Goal: Information Seeking & Learning: Learn about a topic

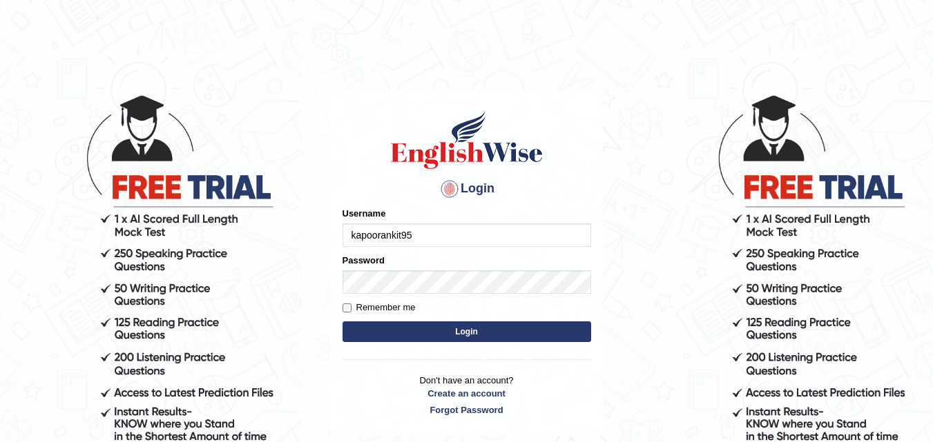
type input "kapoorankit95"
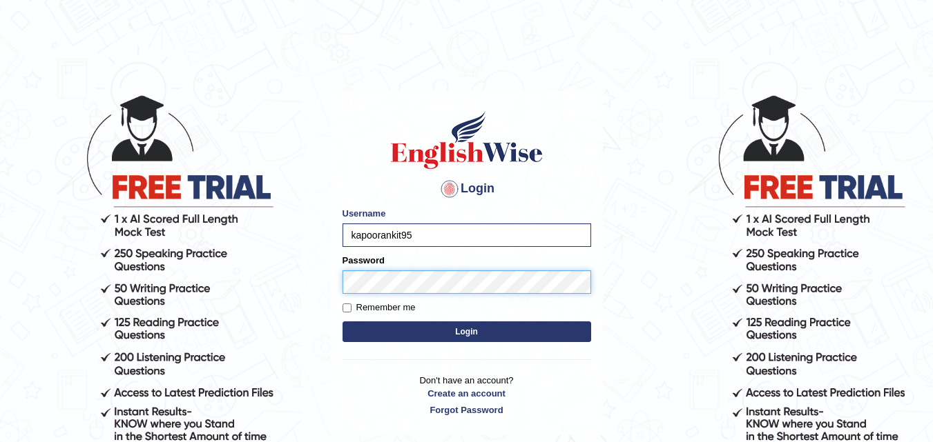
click at [342, 322] on button "Login" at bounding box center [466, 332] width 248 height 21
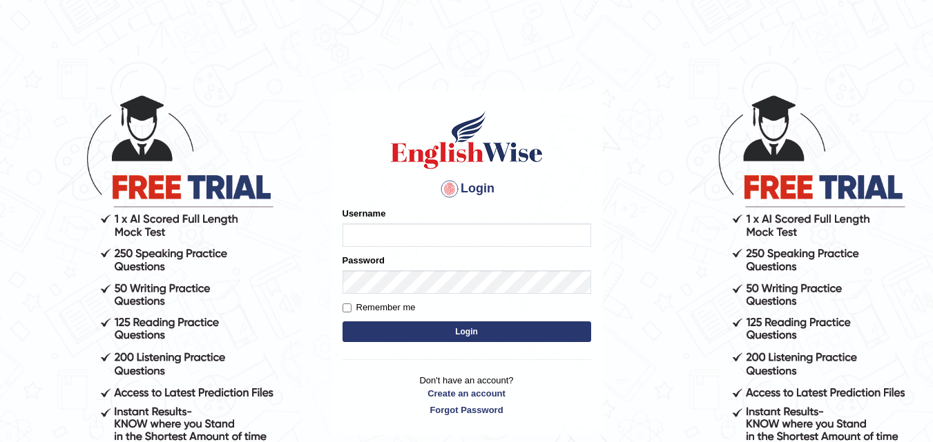
type input "kapoorankit95"
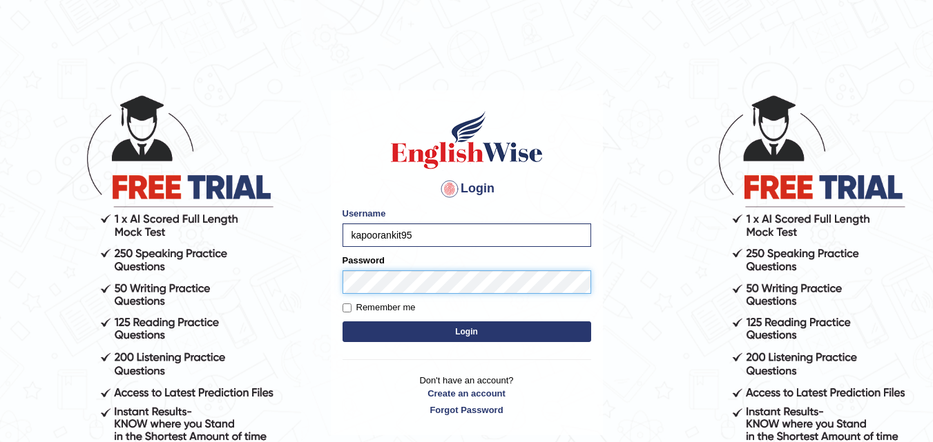
click at [342, 322] on button "Login" at bounding box center [466, 332] width 248 height 21
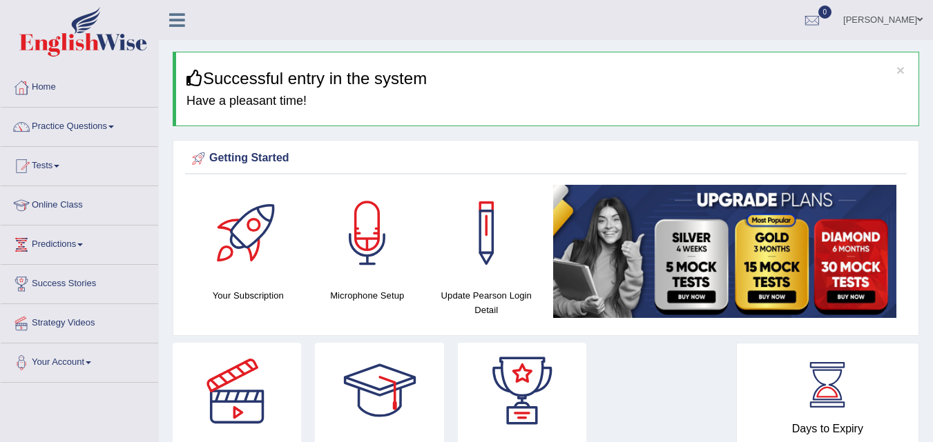
click at [76, 202] on link "Online Class" at bounding box center [79, 203] width 157 height 35
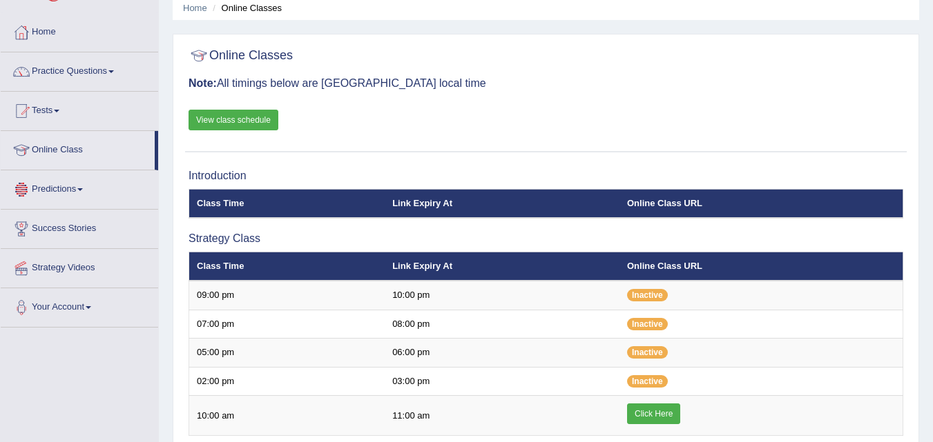
scroll to position [83, 0]
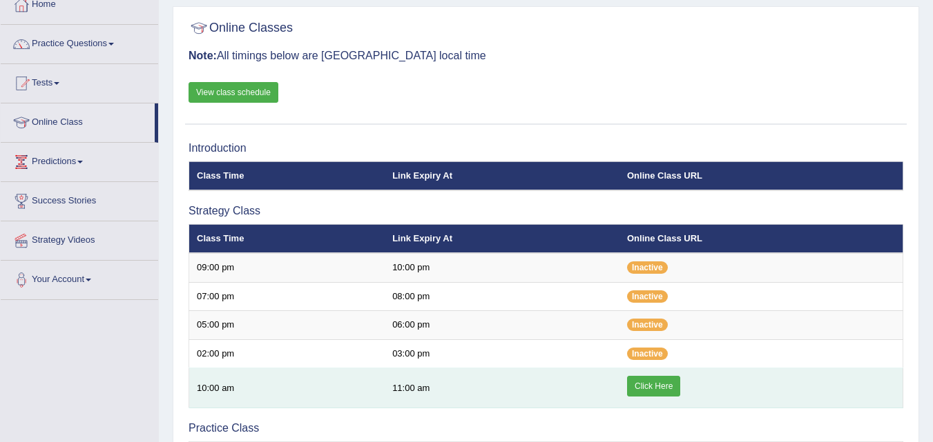
click at [639, 382] on link "Click Here" at bounding box center [653, 386] width 53 height 21
click at [645, 383] on link "Click Here" at bounding box center [653, 386] width 53 height 21
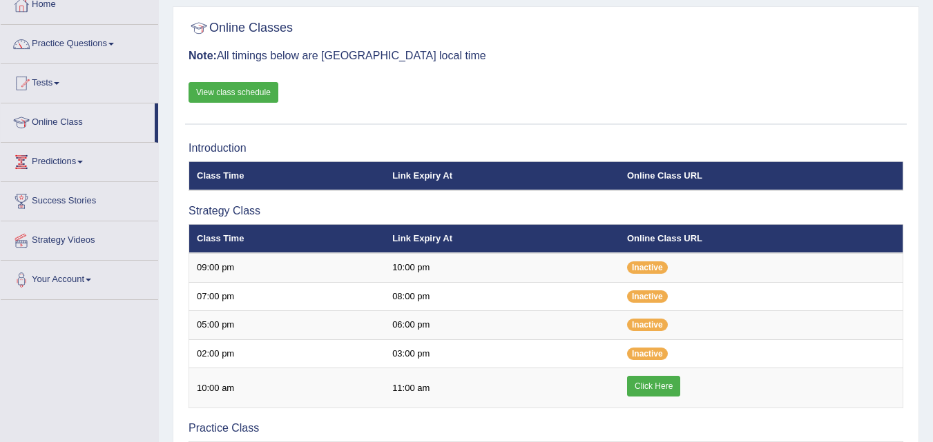
click at [234, 97] on link "View class schedule" at bounding box center [233, 92] width 90 height 21
